Goal: Transaction & Acquisition: Subscribe to service/newsletter

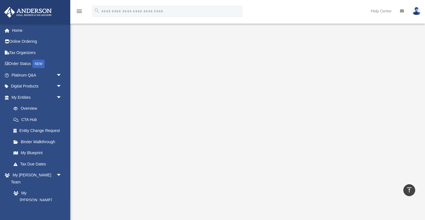
scroll to position [116, 0]
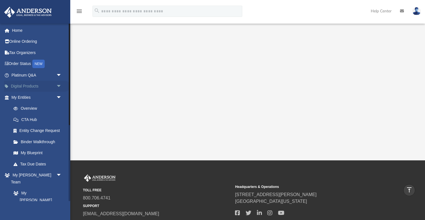
click at [38, 85] on link "Digital Products arrow_drop_down" at bounding box center [37, 86] width 66 height 11
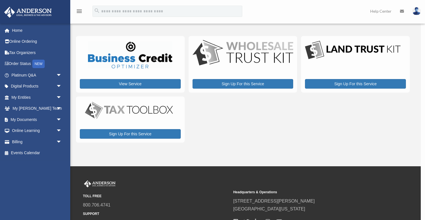
click at [127, 123] on div "x" at bounding box center [212, 110] width 425 height 220
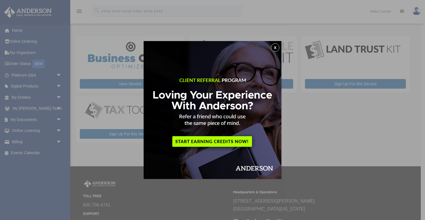
click at [216, 145] on img at bounding box center [213, 110] width 138 height 138
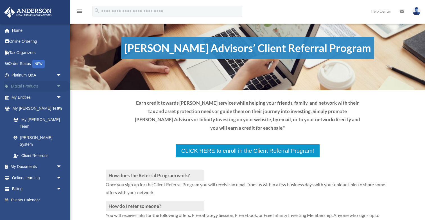
click at [31, 86] on link "Digital Products arrow_drop_down" at bounding box center [37, 86] width 66 height 11
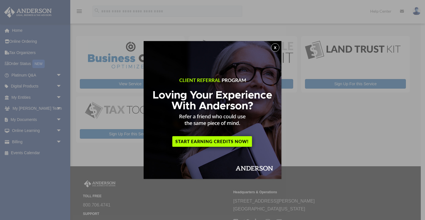
click at [274, 49] on button "x" at bounding box center [275, 47] width 8 height 8
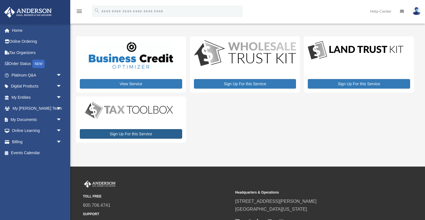
click at [130, 133] on link "Sign Up For this Service" at bounding box center [131, 134] width 102 height 10
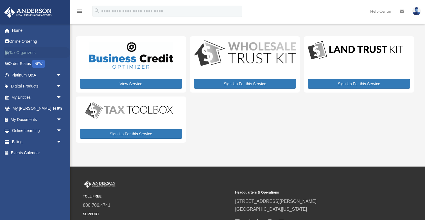
click at [22, 53] on link "Tax Organizers" at bounding box center [37, 52] width 66 height 11
